Goal: Transaction & Acquisition: Purchase product/service

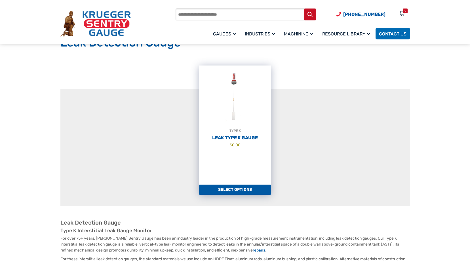
scroll to position [57, 0]
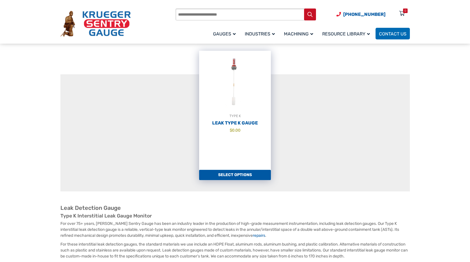
click at [244, 175] on link "Select options" at bounding box center [235, 175] width 72 height 10
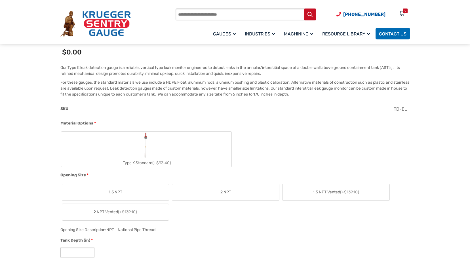
scroll to position [198, 0]
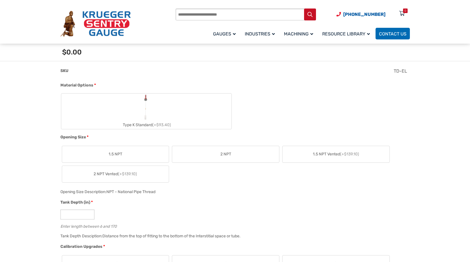
click at [236, 156] on label "2 NPT" at bounding box center [225, 154] width 107 height 16
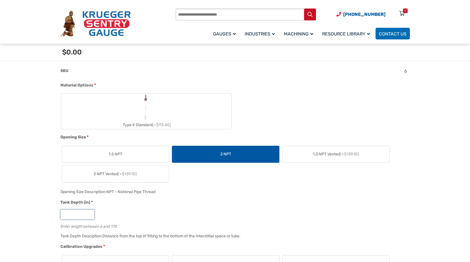
drag, startPoint x: 69, startPoint y: 214, endPoint x: 45, endPoint y: 213, distance: 23.5
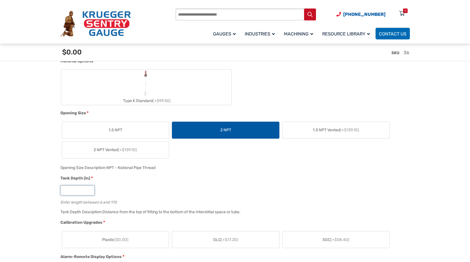
scroll to position [284, 0]
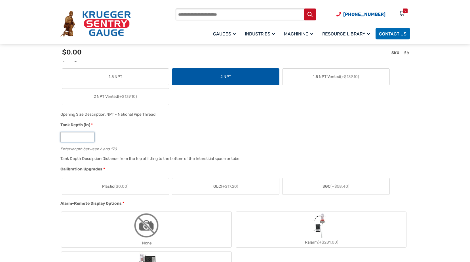
type input "**"
click at [328, 189] on span "SGC (+$58.40)" at bounding box center [335, 186] width 27 height 6
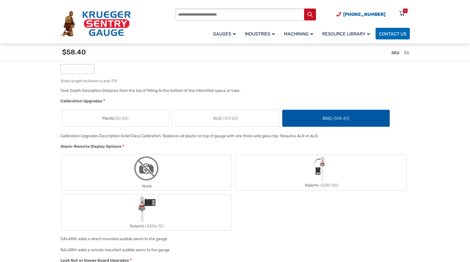
scroll to position [369, 0]
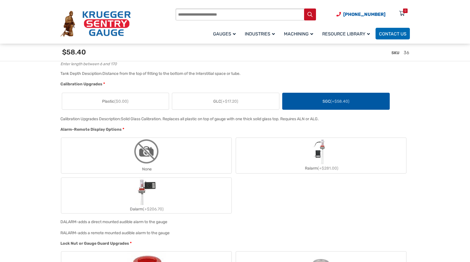
click at [319, 162] on img "Ralarm" at bounding box center [321, 152] width 18 height 26
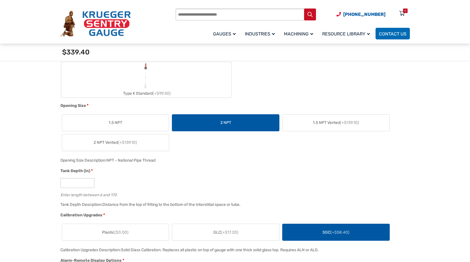
scroll to position [312, 0]
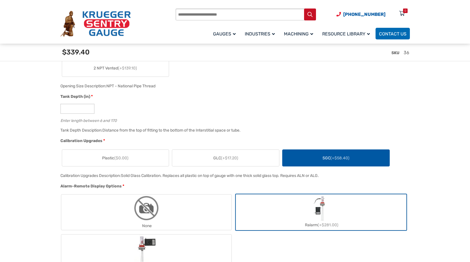
click at [213, 160] on span "GLC (+$17.20)" at bounding box center [225, 158] width 25 height 6
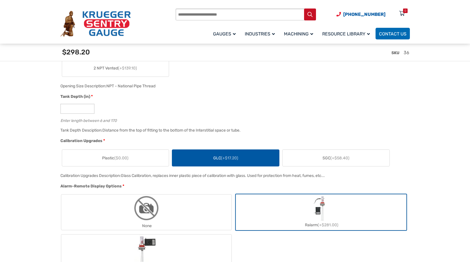
click at [128, 159] on span "($0.00)" at bounding box center [121, 158] width 14 height 5
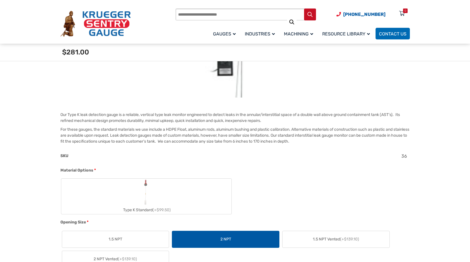
scroll to position [0, 0]
